Goal: Information Seeking & Learning: Learn about a topic

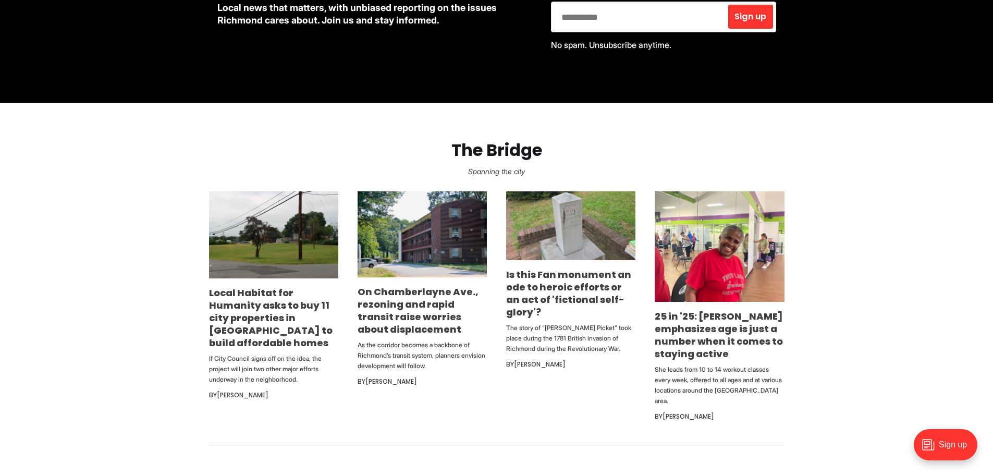
scroll to position [573, 0]
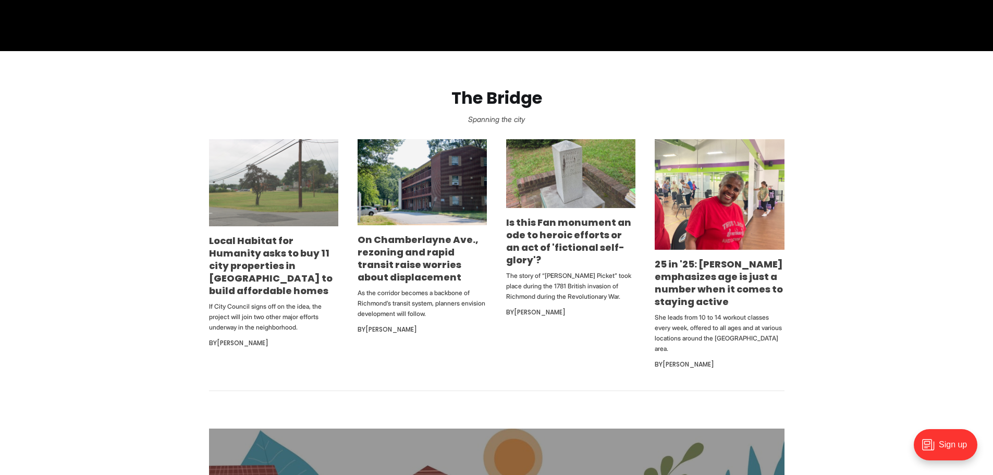
click at [263, 213] on img at bounding box center [273, 182] width 129 height 87
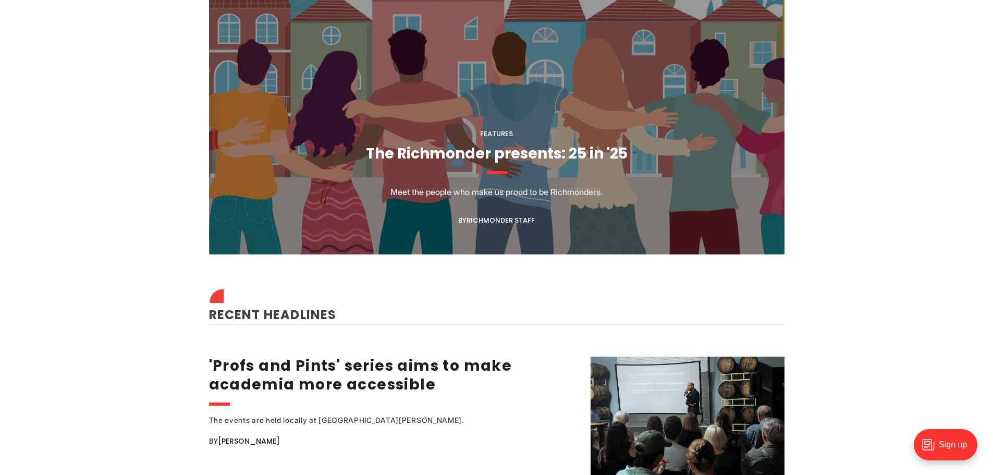
scroll to position [1355, 0]
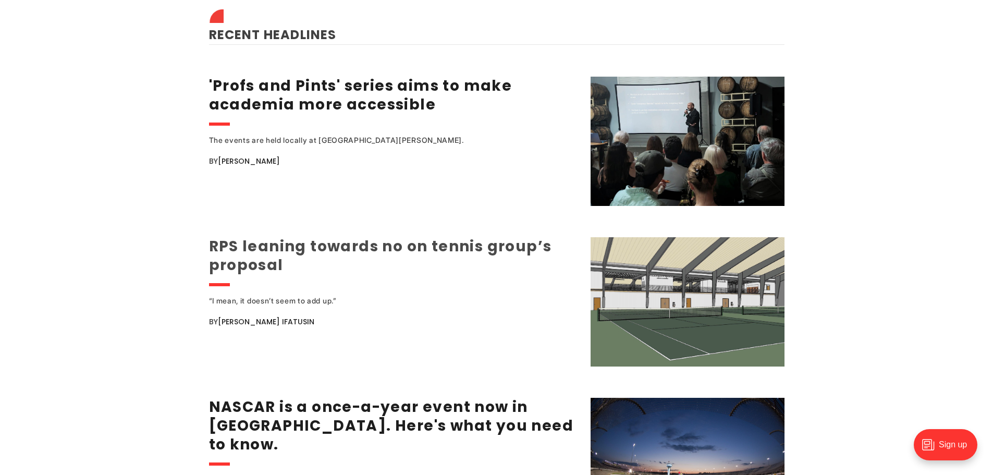
click at [240, 240] on link "RPS leaning towards no on tennis group’s proposal" at bounding box center [380, 255] width 343 height 39
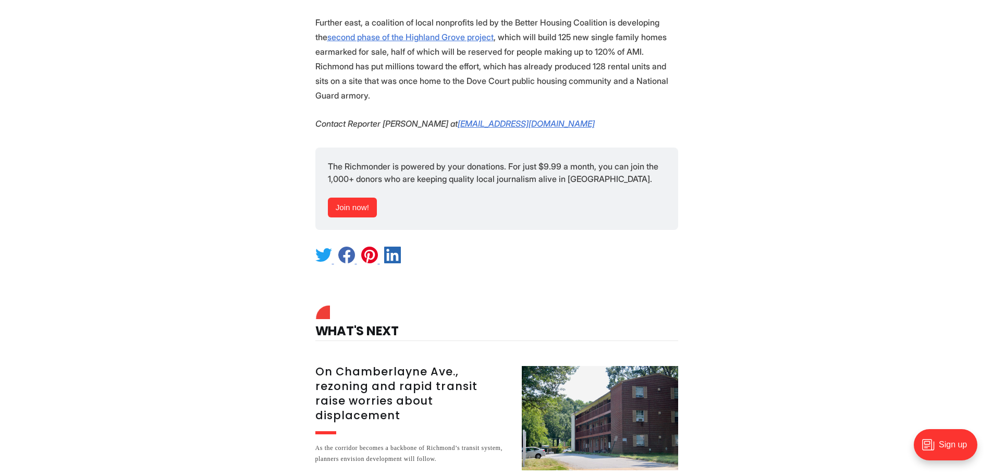
scroll to position [1407, 0]
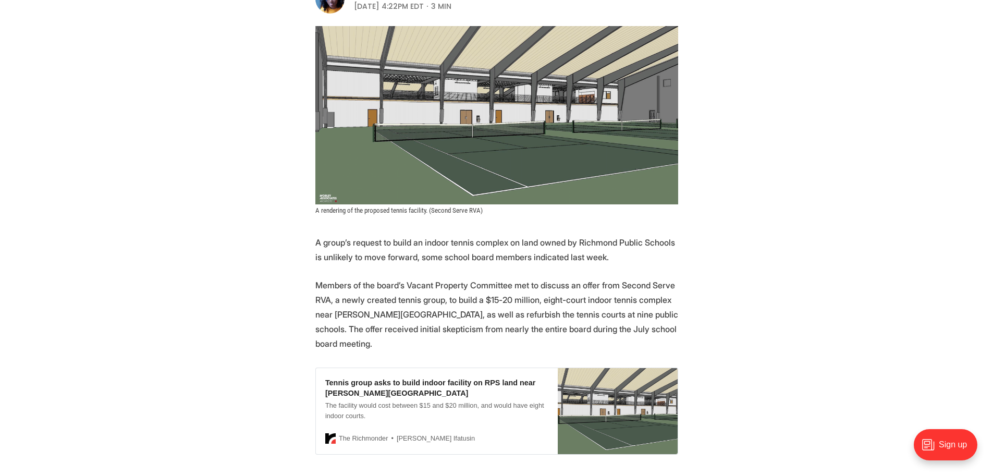
scroll to position [208, 0]
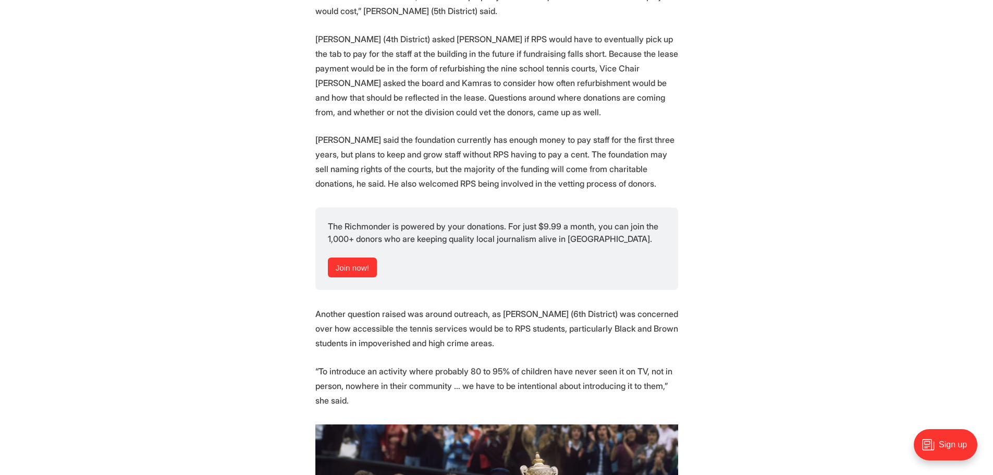
scroll to position [1407, 0]
